Goal: Information Seeking & Learning: Learn about a topic

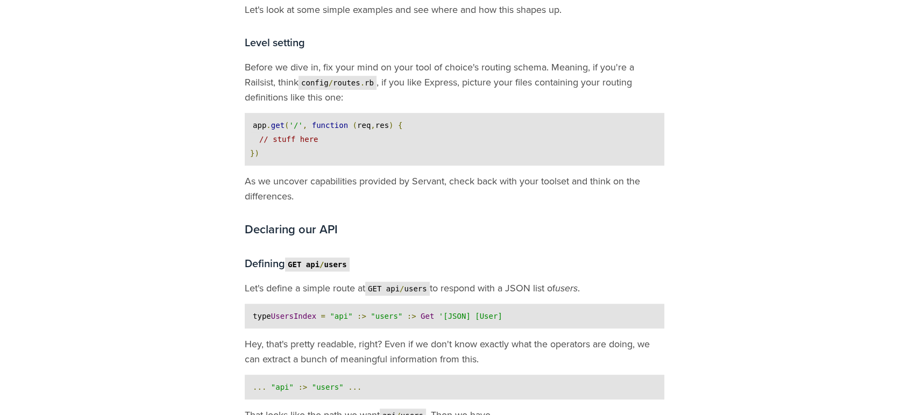
scroll to position [657, 0]
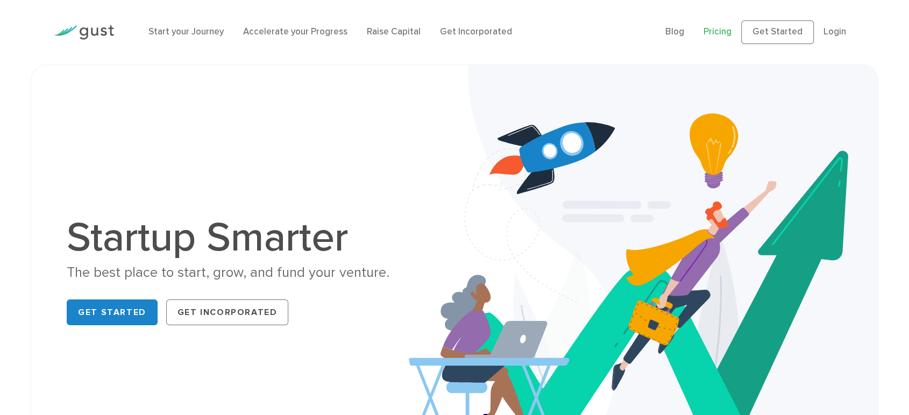
click at [704, 33] on link "Pricing" at bounding box center [718, 31] width 28 height 11
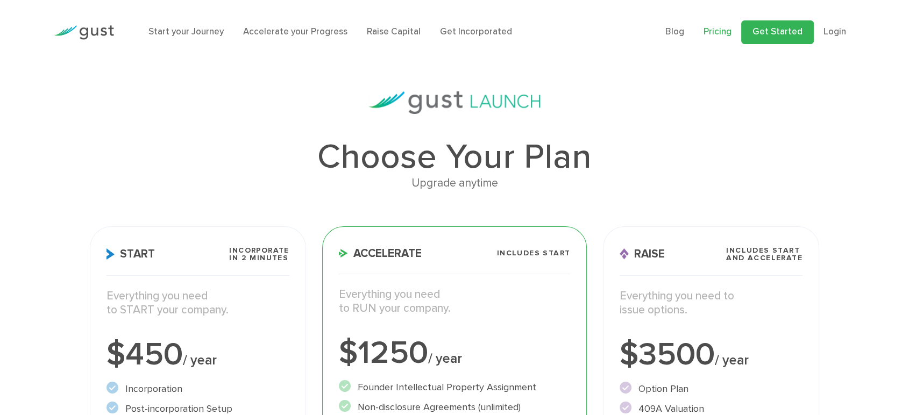
click at [755, 42] on link "Get Started" at bounding box center [777, 32] width 73 height 24
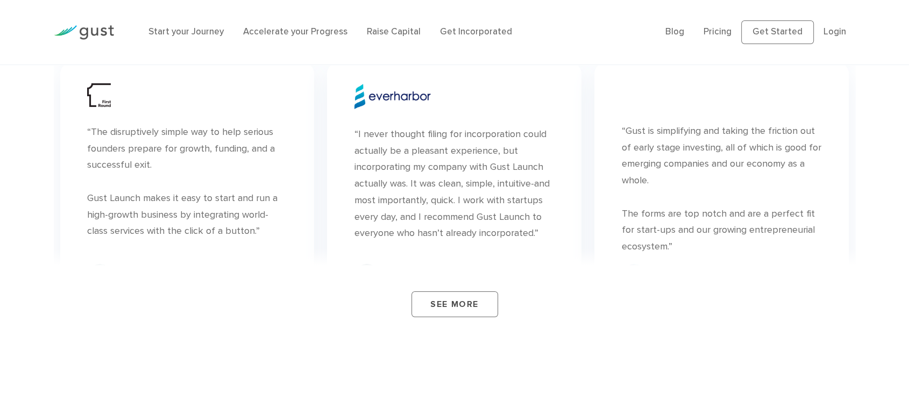
scroll to position [3885, 0]
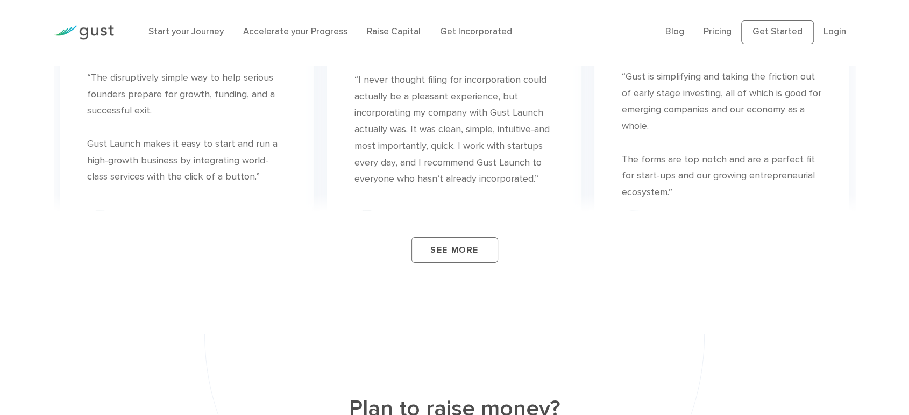
click at [473, 257] on link "See More" at bounding box center [455, 250] width 87 height 26
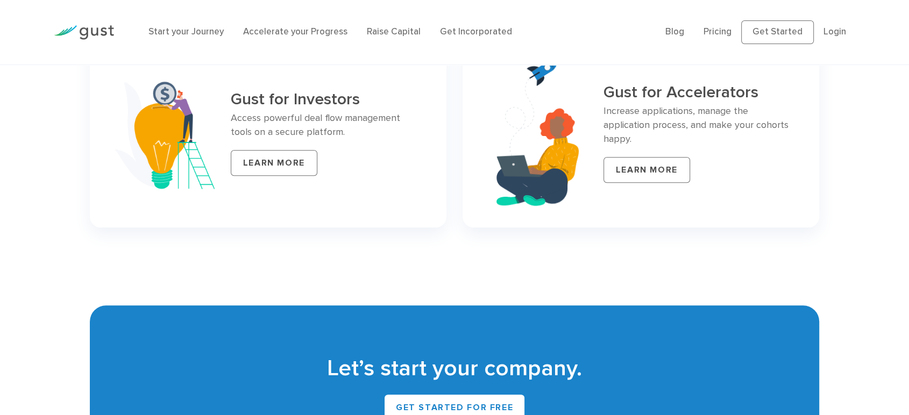
scroll to position [4722, 0]
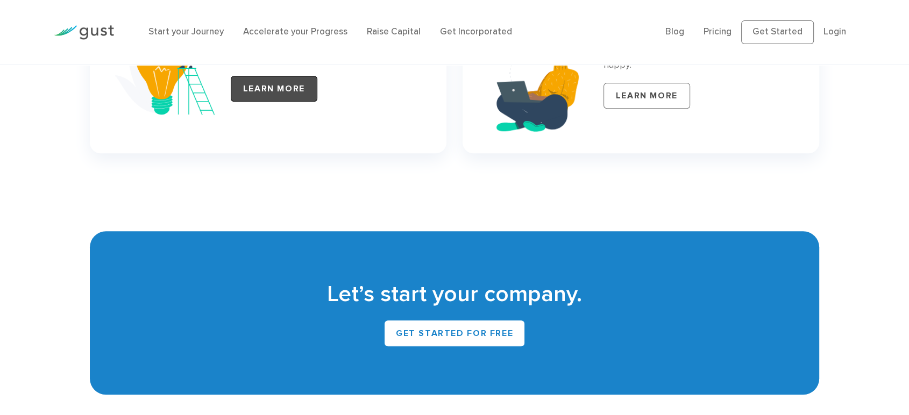
click at [270, 102] on link "LEARN MORE" at bounding box center [274, 89] width 87 height 26
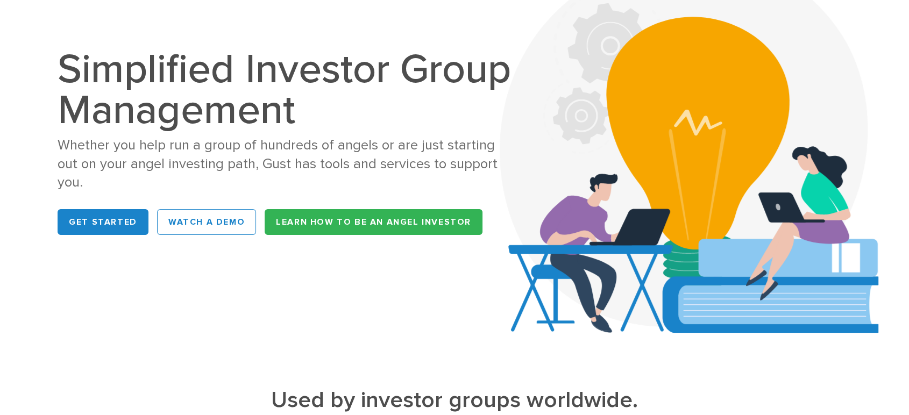
scroll to position [60, 0]
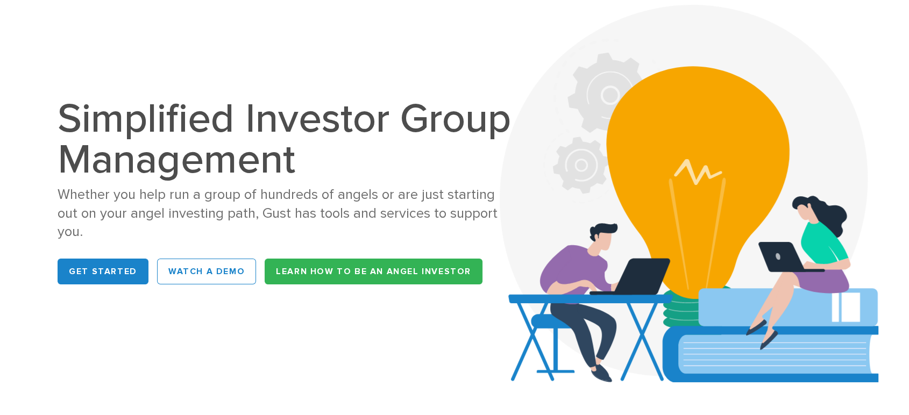
drag, startPoint x: 365, startPoint y: 210, endPoint x: 376, endPoint y: 194, distance: 19.0
click at [376, 180] on h1 "Simplified Investor Group Management" at bounding box center [286, 139] width 456 height 82
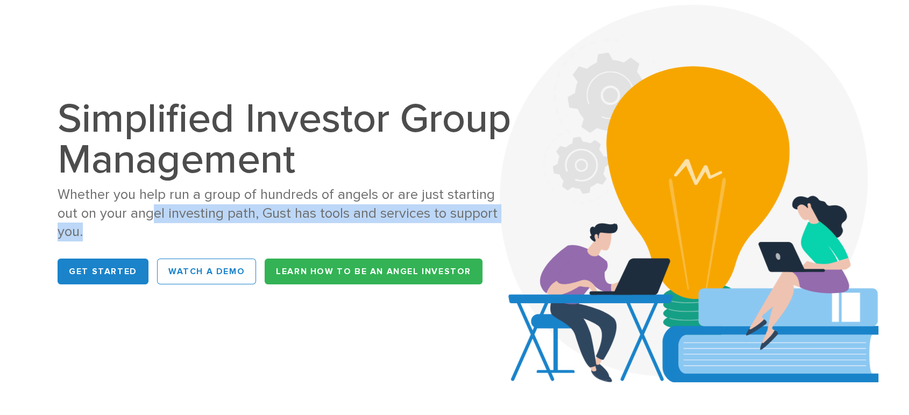
drag, startPoint x: 122, startPoint y: 284, endPoint x: 162, endPoint y: 279, distance: 40.6
click at [162, 242] on div "Whether you help run a group of hundreds of angels or are just starting out on …" at bounding box center [286, 214] width 456 height 56
click at [207, 242] on div "Whether you help run a group of hundreds of angels or are just starting out on …" at bounding box center [286, 214] width 456 height 56
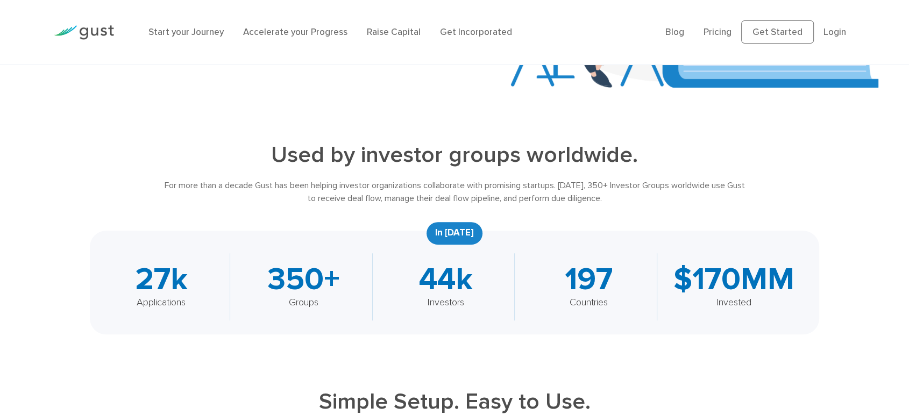
scroll to position [418, 0]
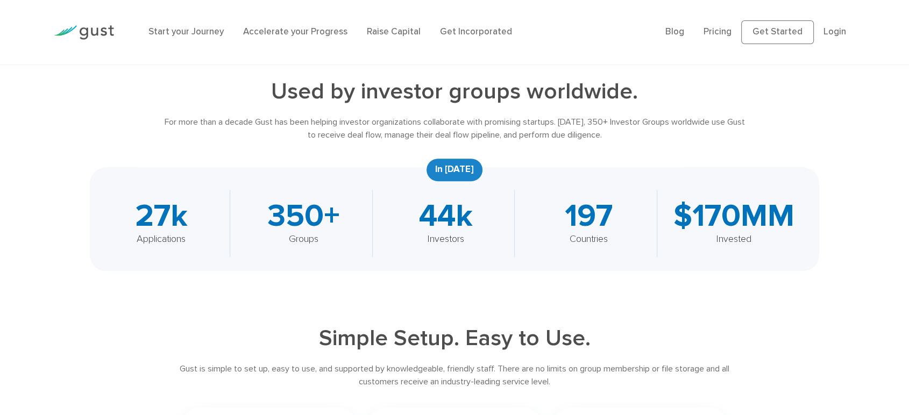
drag, startPoint x: 626, startPoint y: 161, endPoint x: 702, endPoint y: 154, distance: 76.8
click at [686, 141] on div "For more than a decade Gust has been helping investor organizations collaborate…" at bounding box center [455, 129] width 584 height 26
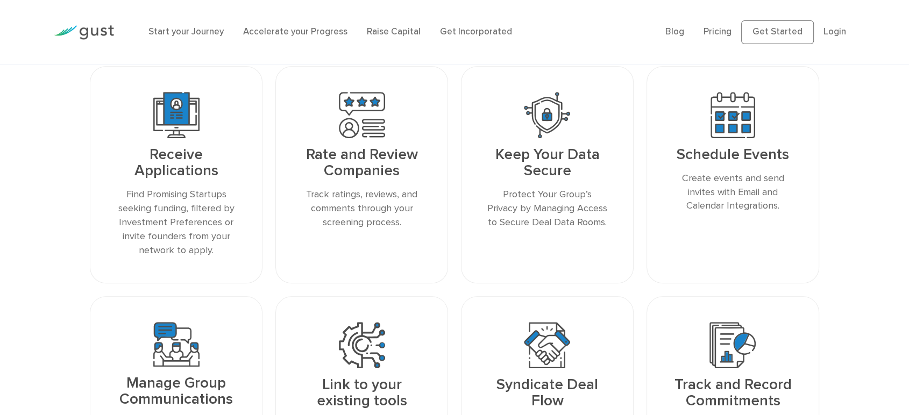
scroll to position [1136, 0]
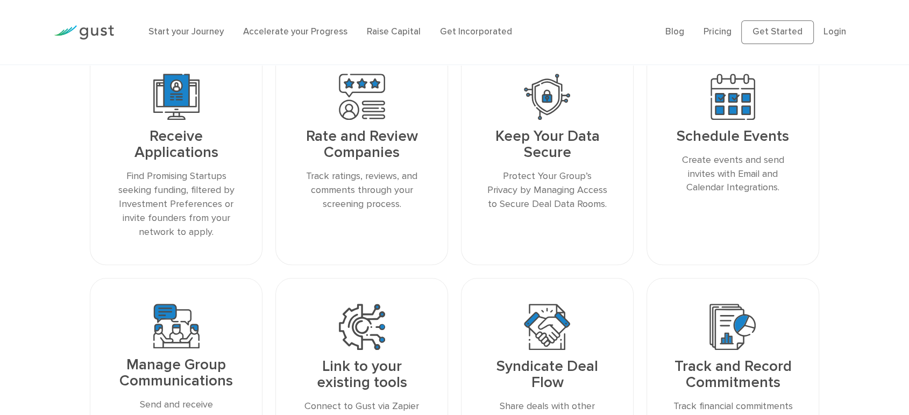
click at [551, 161] on h3 "Keep Your Data Secure" at bounding box center [547, 145] width 121 height 32
drag, startPoint x: 582, startPoint y: 220, endPoint x: 586, endPoint y: 210, distance: 10.3
click at [586, 161] on h3 "Keep Your Data Secure" at bounding box center [547, 145] width 121 height 32
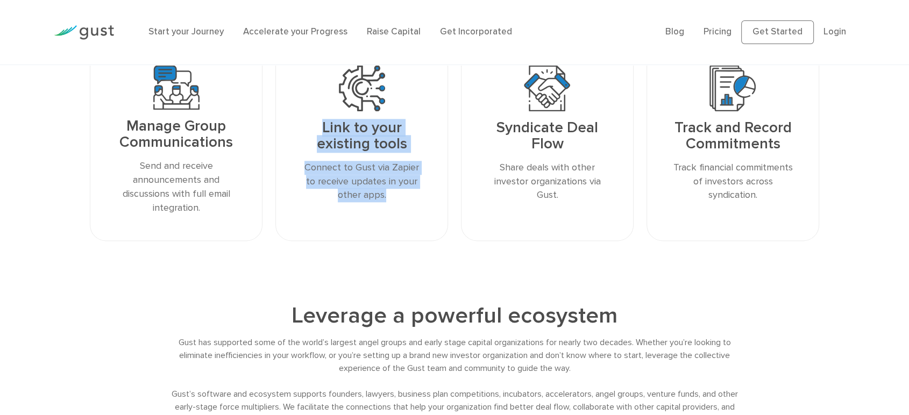
drag, startPoint x: 414, startPoint y: 261, endPoint x: 316, endPoint y: 193, distance: 119.4
click at [316, 193] on div "Link to your existing tools Connect to Gust via Zapier to receive updates in yo…" at bounding box center [361, 140] width 173 height 202
copy div "Link to your existing tools Connect to Gust via Zapier to receive updates in yo…"
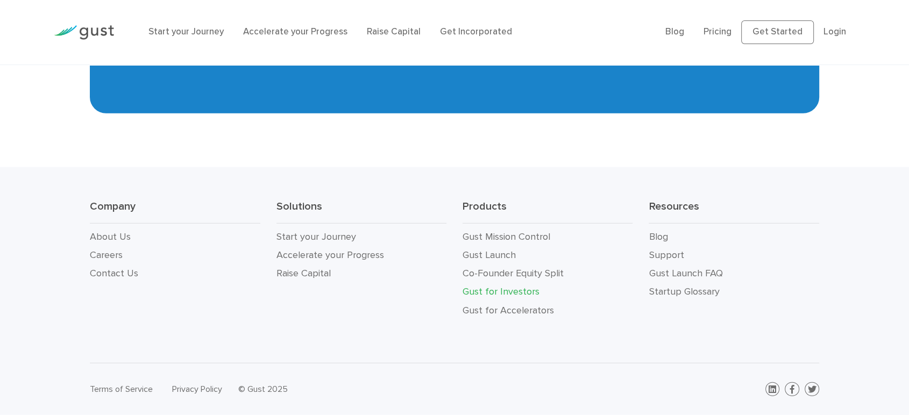
scroll to position [2981, 0]
click at [522, 286] on link "Gust for Investors" at bounding box center [501, 291] width 77 height 11
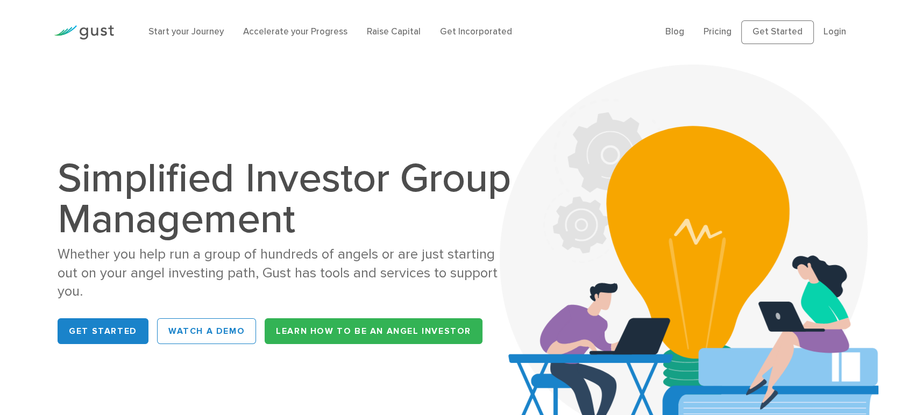
click at [88, 40] on img at bounding box center [84, 32] width 60 height 15
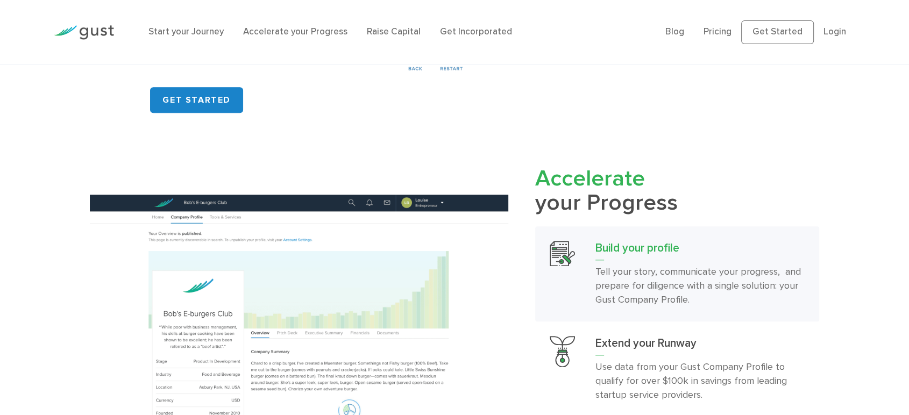
scroll to position [1076, 0]
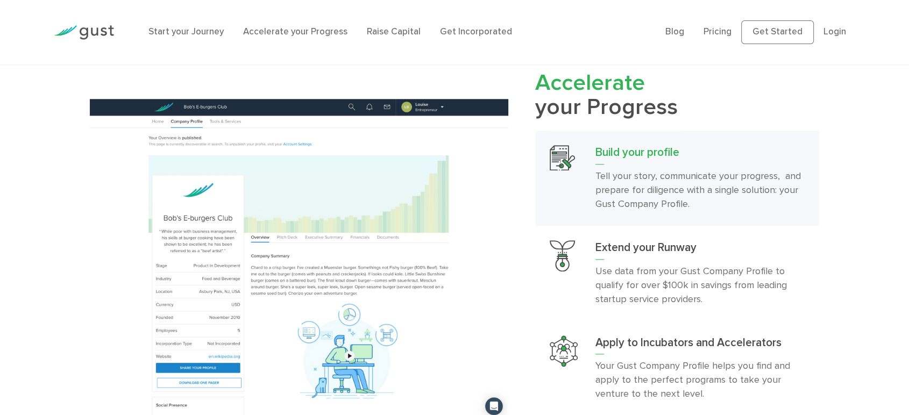
drag, startPoint x: 534, startPoint y: 151, endPoint x: 717, endPoint y: 173, distance: 184.3
click at [717, 173] on div "Accelerate your Progress Build your profile Tell your story, communicate your p…" at bounding box center [671, 259] width 310 height 377
click at [823, 172] on div "Accelerate your Progress Build your profile Tell your story, communicate your p…" at bounding box center [671, 259] width 310 height 377
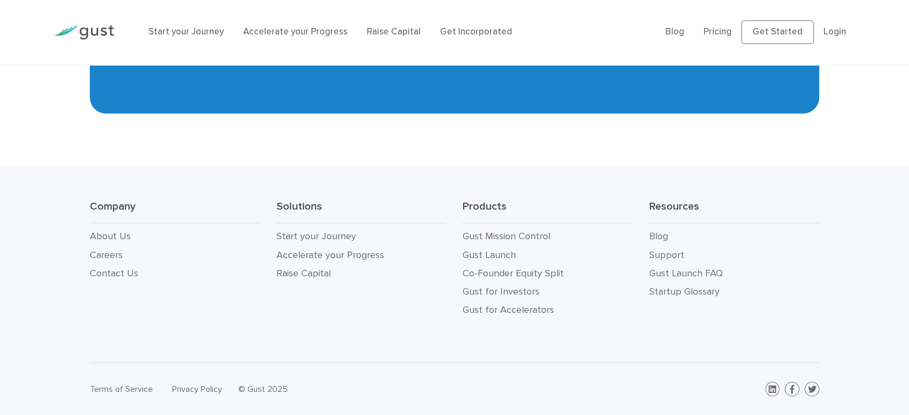
scroll to position [4792, 0]
